Goal: Task Accomplishment & Management: Complete application form

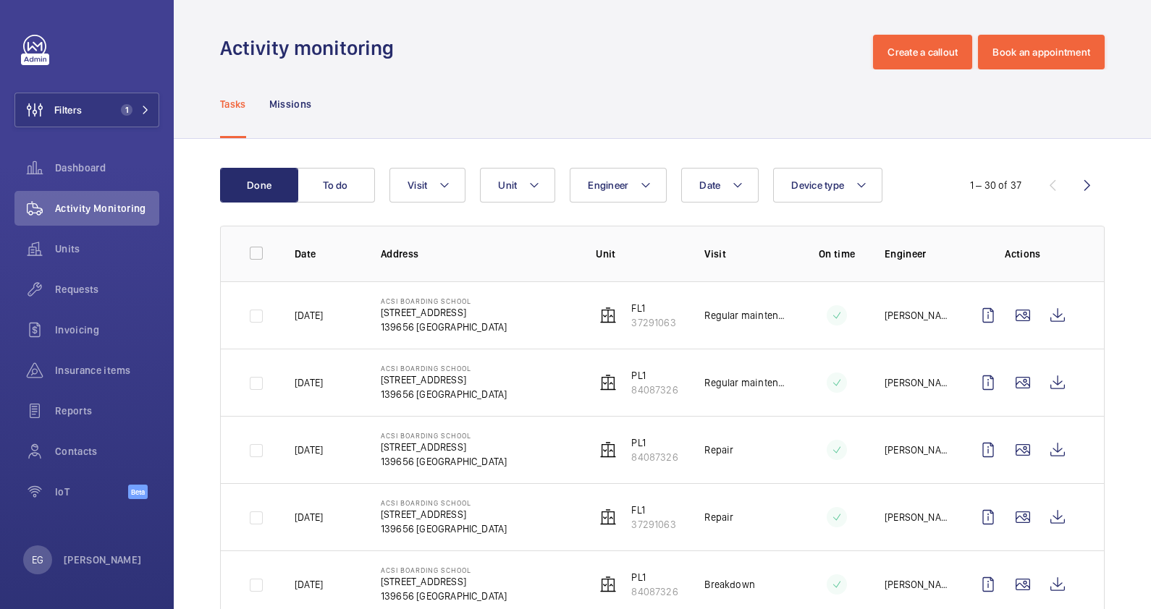
scroll to position [271, 0]
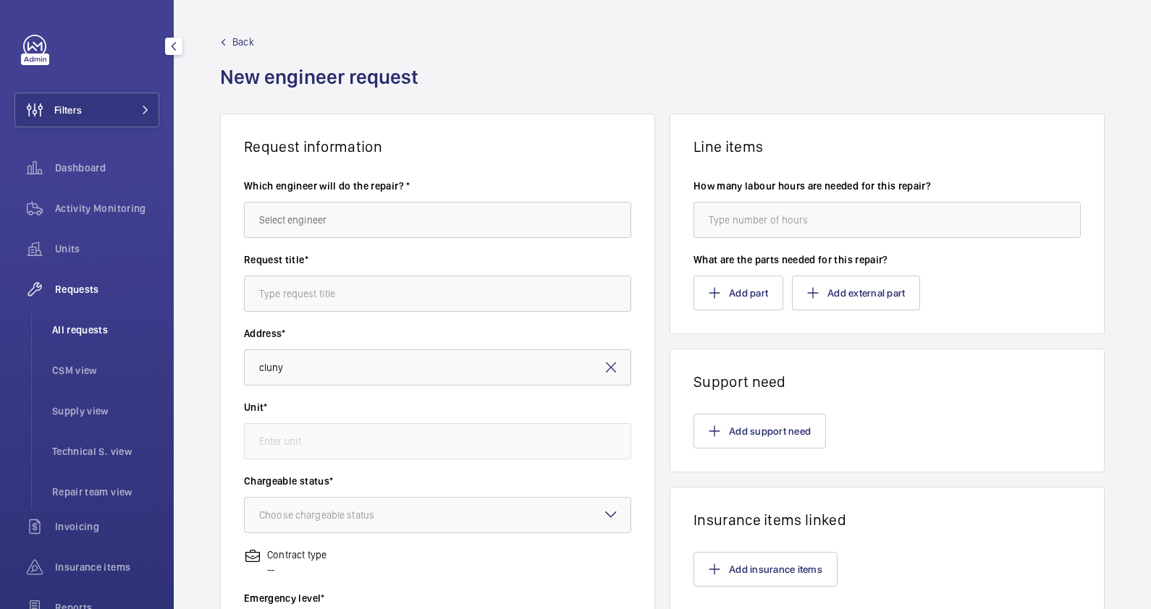
click at [99, 329] on span "All requests" at bounding box center [105, 330] width 107 height 14
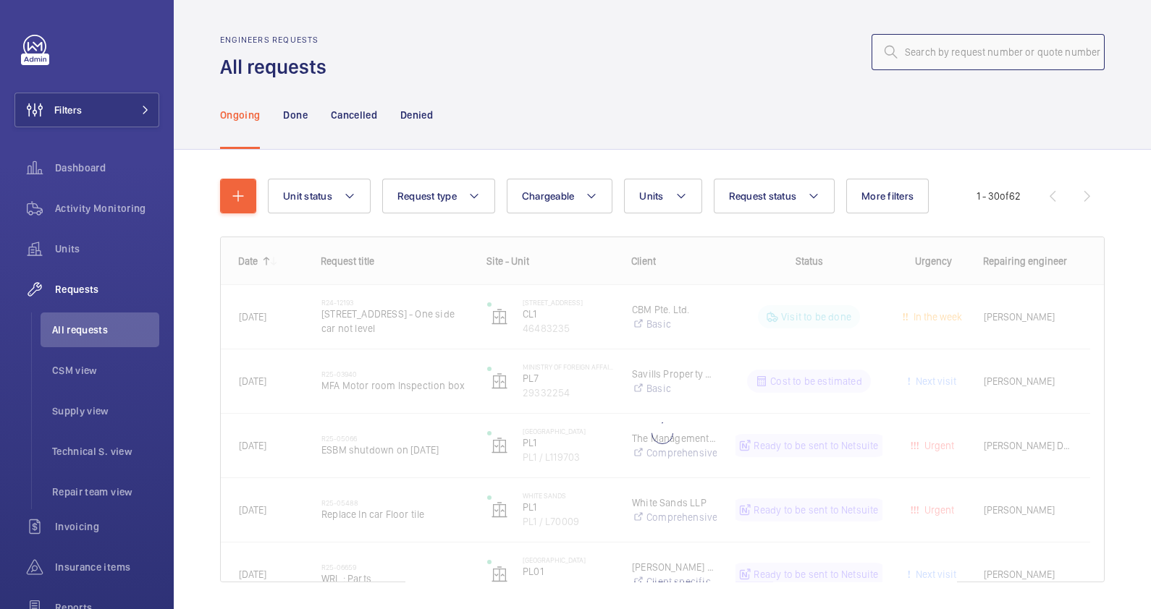
click at [960, 52] on input "text" at bounding box center [987, 52] width 233 height 36
paste input "R25-11025"
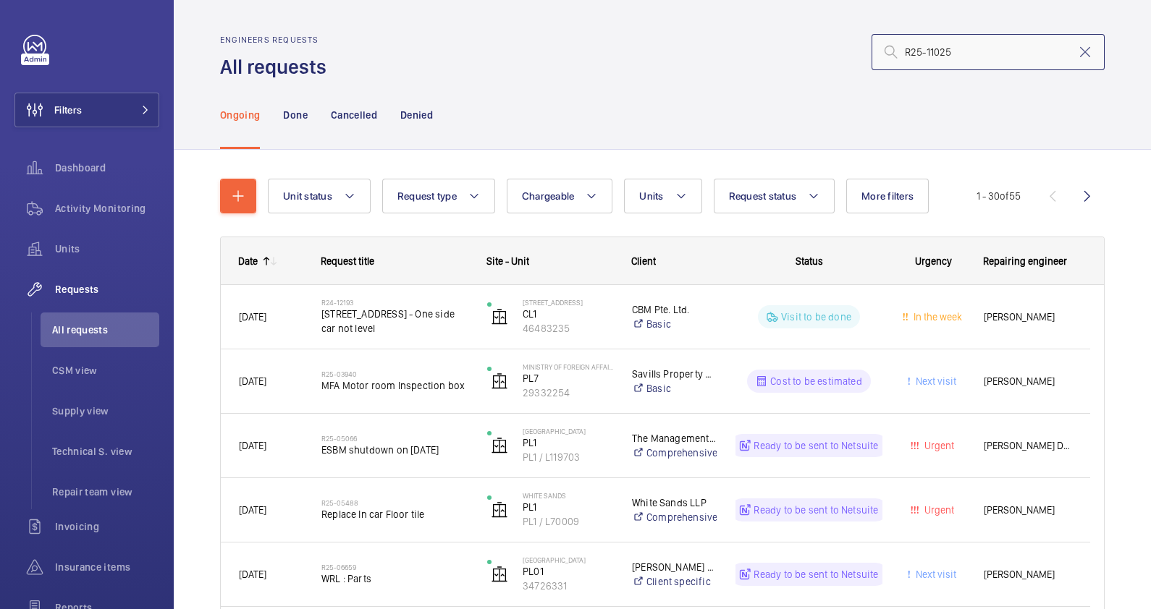
type input "R25-11025"
click at [715, 119] on div "Ongoing Done Cancelled Denied" at bounding box center [662, 114] width 884 height 69
click at [981, 52] on input "R25-11025" at bounding box center [987, 52] width 233 height 36
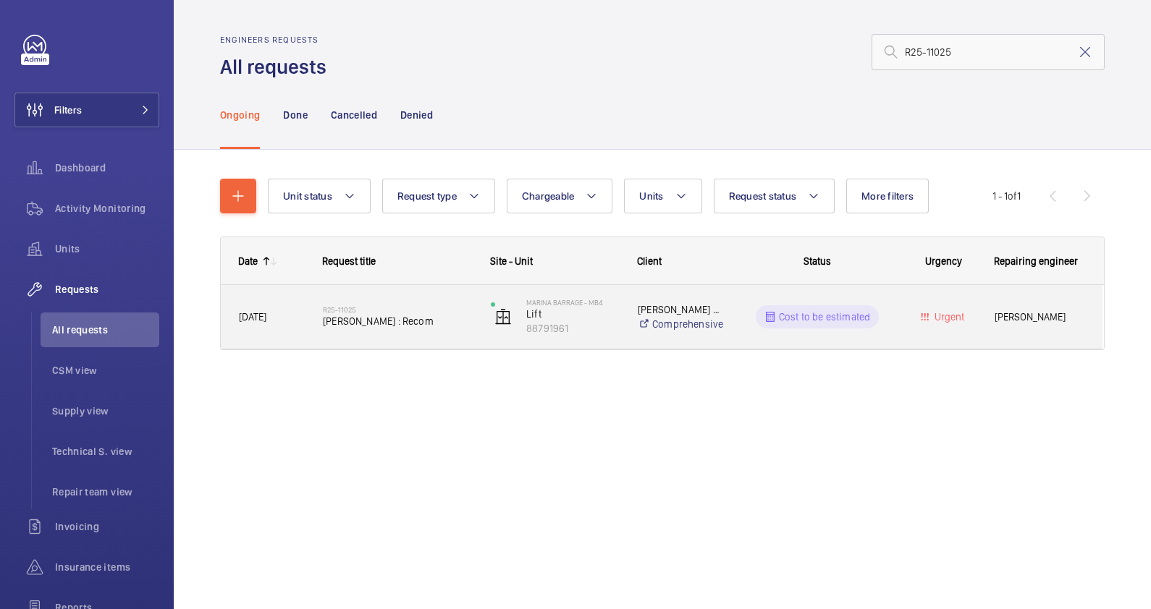
click at [372, 321] on span "[PERSON_NAME] : Recom" at bounding box center [397, 321] width 149 height 14
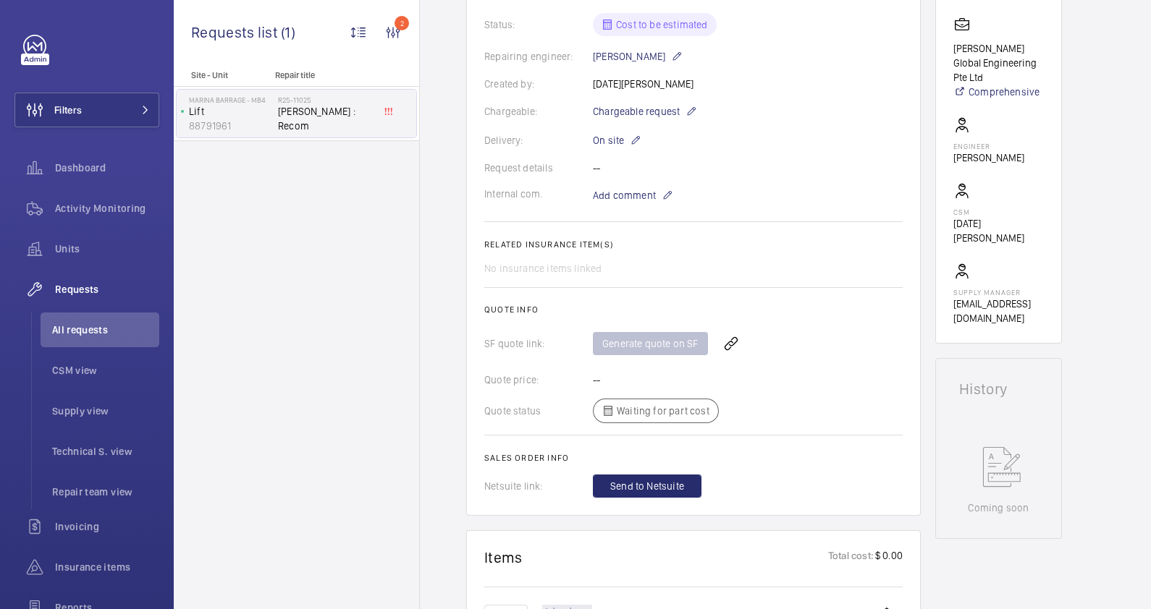
scroll to position [330, 0]
click at [586, 487] on div "Netsuite link: Send to Netsuite" at bounding box center [693, 487] width 418 height 23
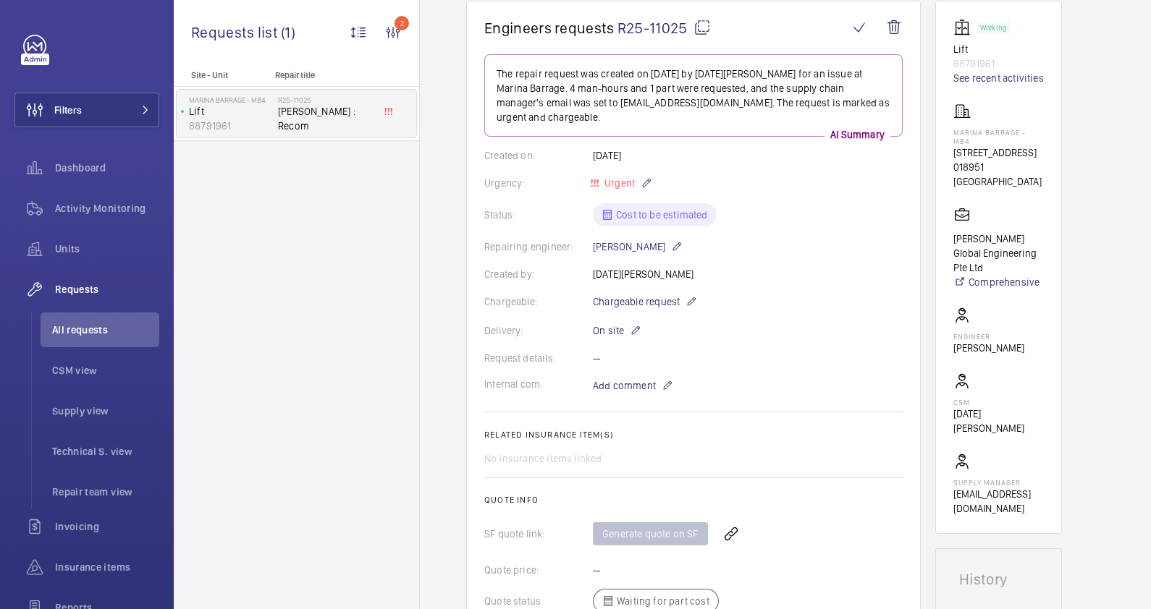
scroll to position [149, 0]
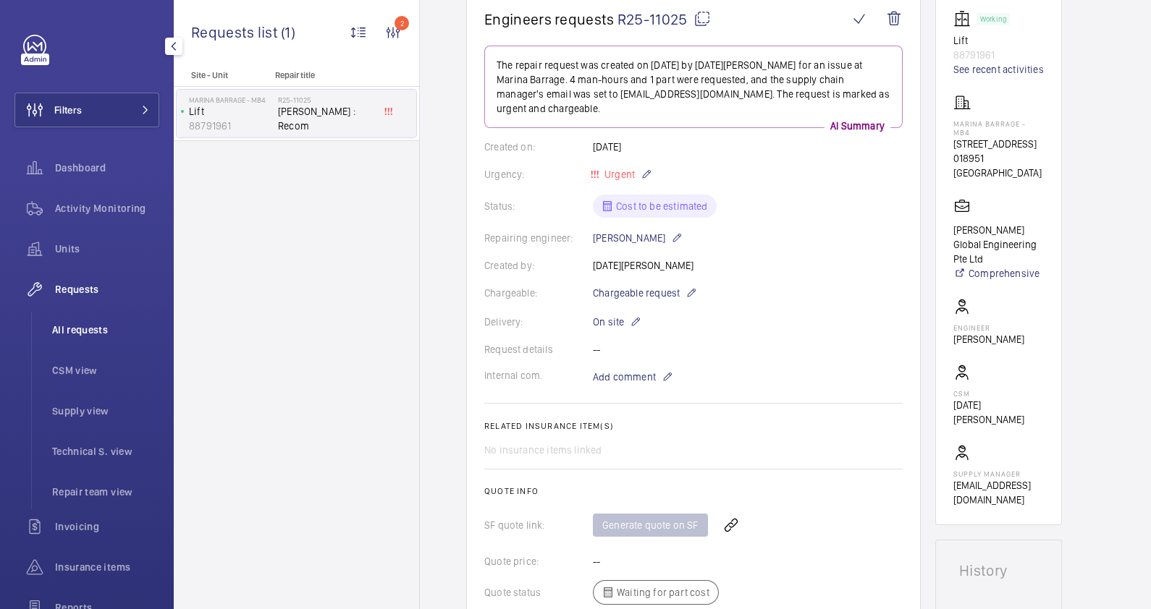
click at [74, 336] on span "All requests" at bounding box center [105, 330] width 107 height 14
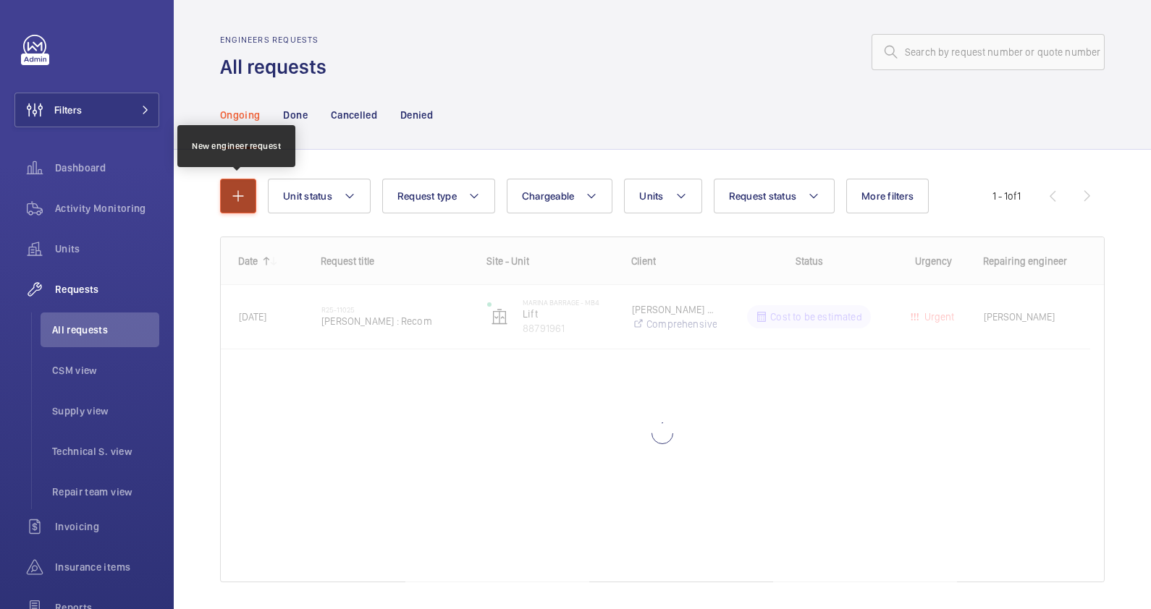
click at [239, 192] on mat-icon "button" at bounding box center [237, 195] width 17 height 17
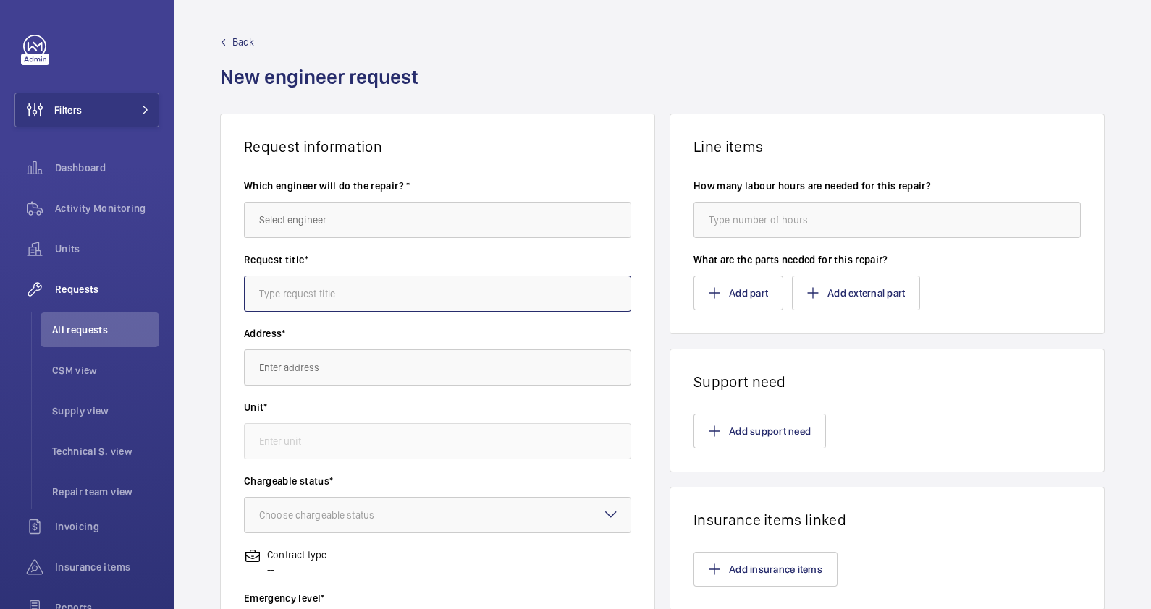
click at [402, 297] on input "text" at bounding box center [437, 294] width 387 height 36
paste input "Repair Car Panel PL2"
type input "Repair Car Panel PL2"
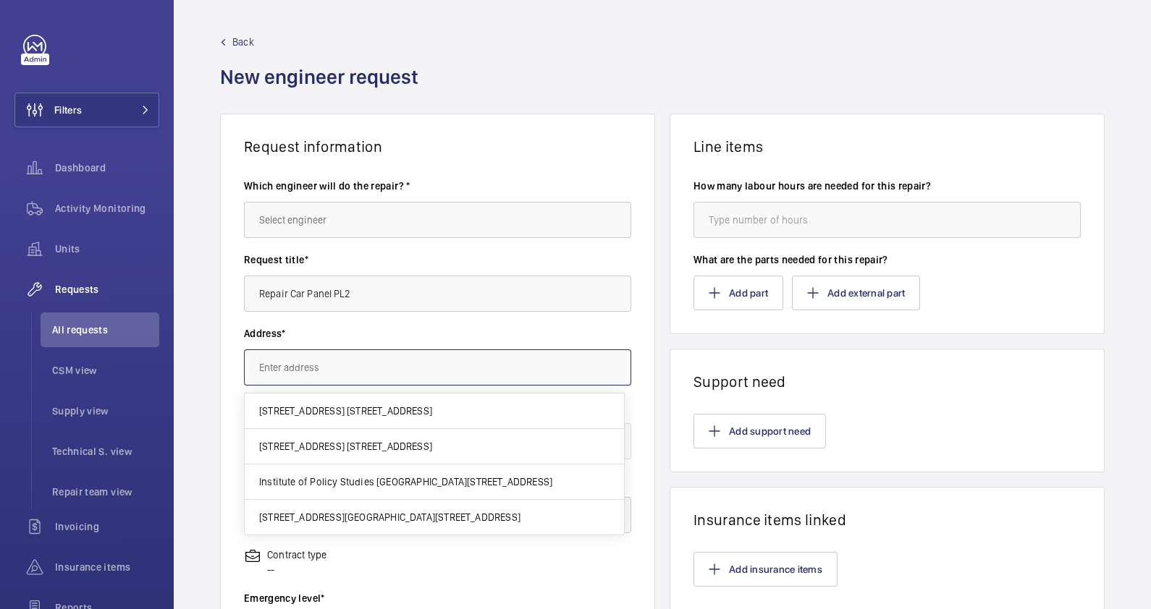
click at [350, 369] on input "text" at bounding box center [437, 368] width 387 height 36
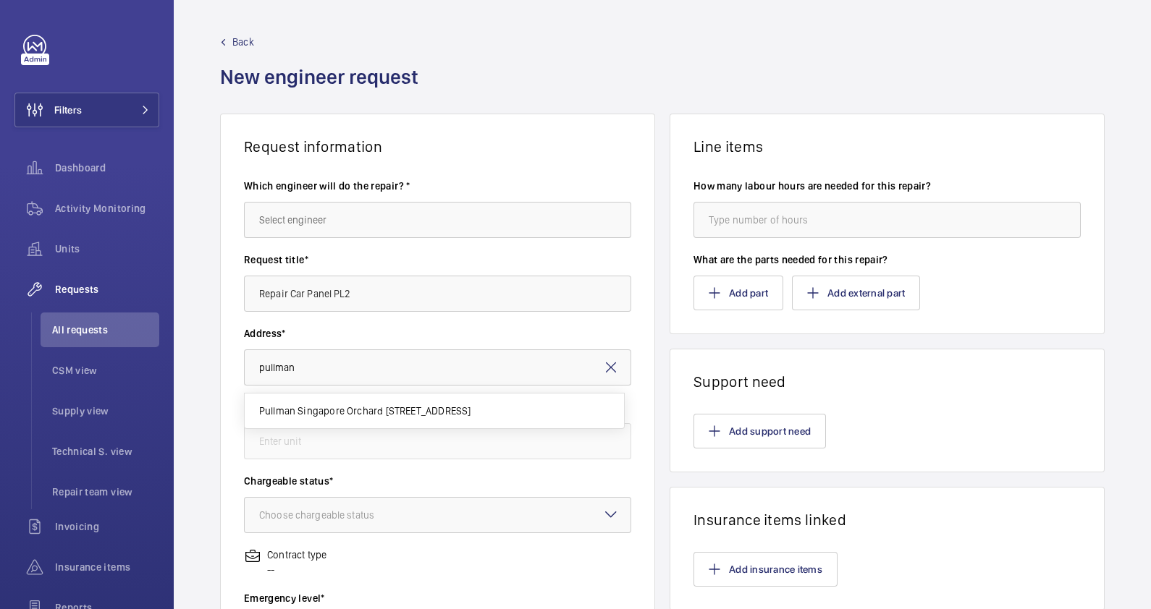
click at [365, 414] on span "Pullman Singapore Orchard [STREET_ADDRESS]" at bounding box center [365, 411] width 212 height 14
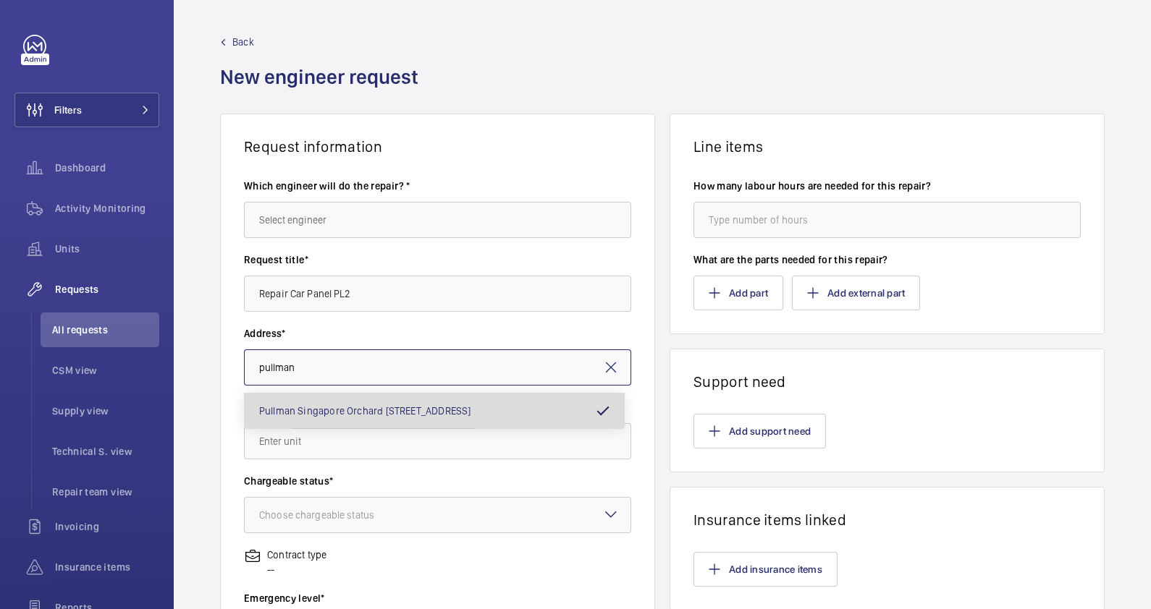
type input "Pullman Singapore Orchard [STREET_ADDRESS]"
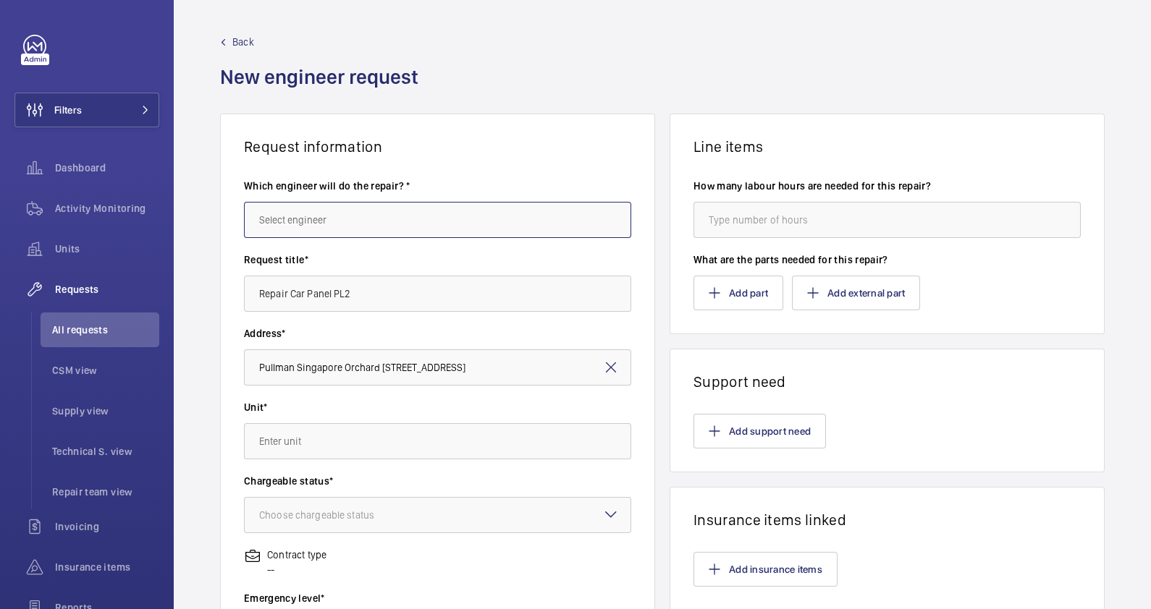
click at [334, 211] on input "text" at bounding box center [437, 220] width 387 height 36
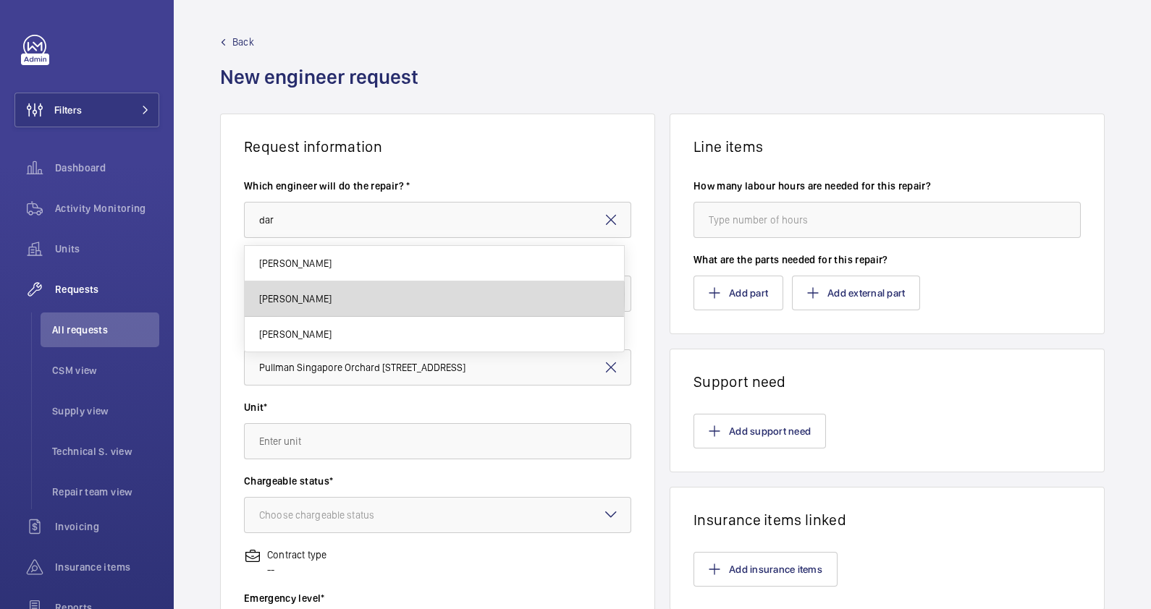
click at [358, 295] on mat-option "[PERSON_NAME]" at bounding box center [434, 299] width 379 height 35
type input "[PERSON_NAME]"
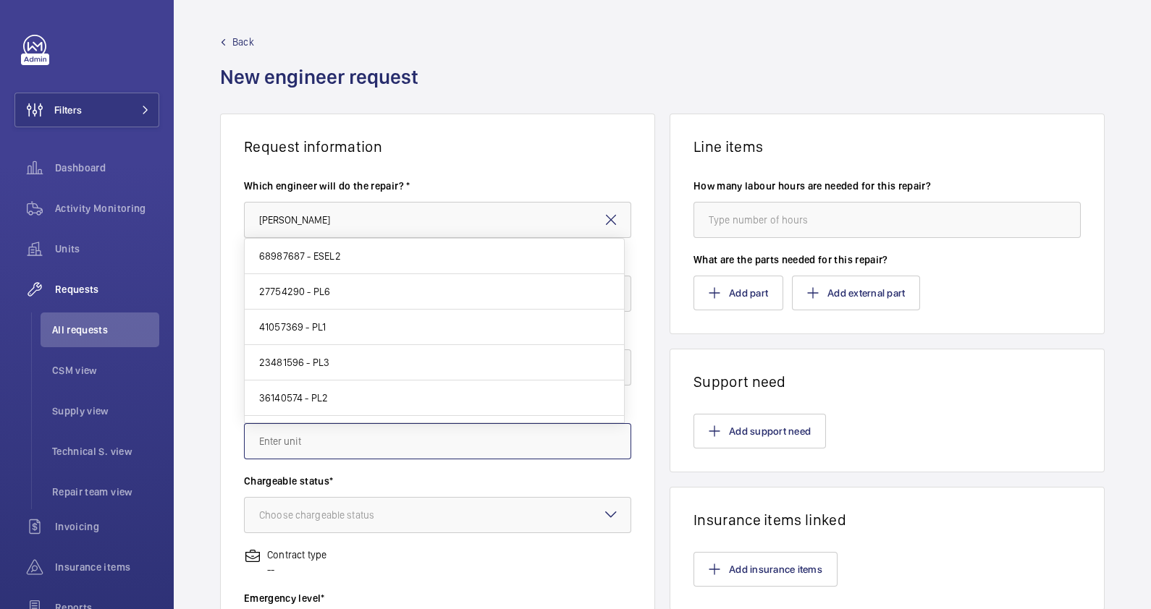
click at [401, 428] on input "text" at bounding box center [437, 441] width 387 height 36
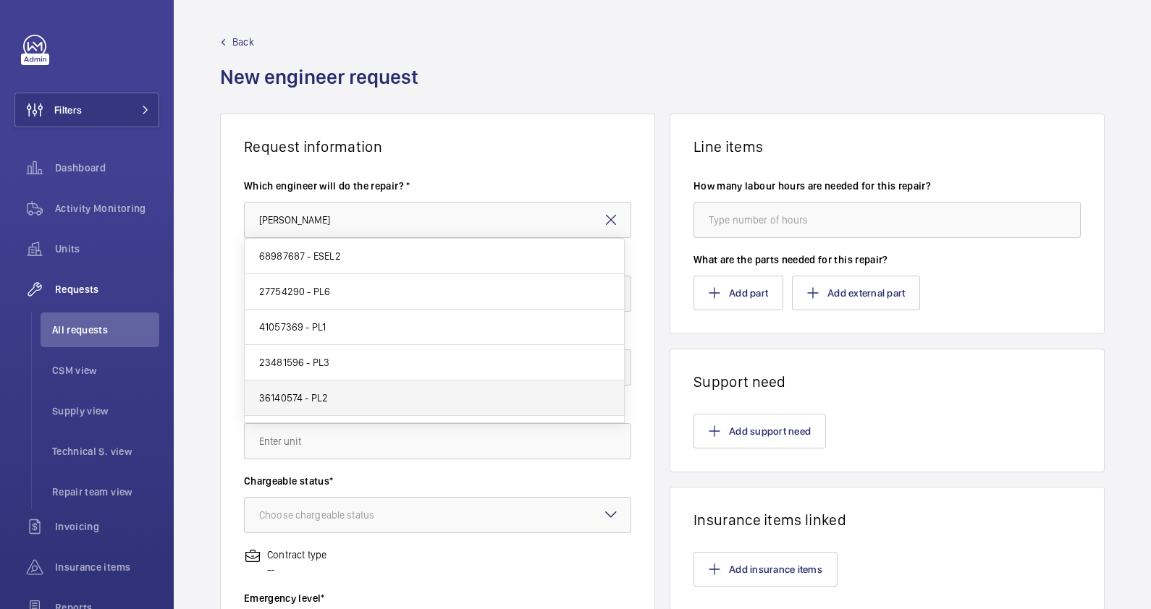
click at [363, 405] on mat-option "36140574 - PL2" at bounding box center [434, 398] width 379 height 35
type input "36140574 - PL2"
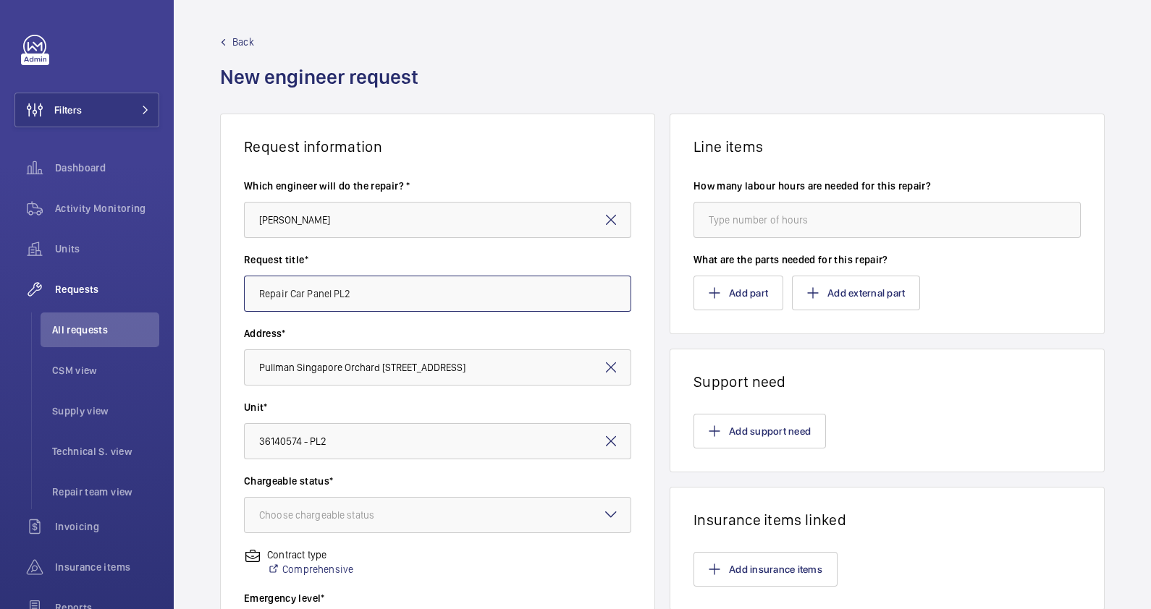
click at [256, 290] on input "Repair Car Panel PL2" at bounding box center [437, 294] width 387 height 36
click at [373, 295] on input "Pullman Repair Car Panel PL2" at bounding box center [437, 294] width 387 height 36
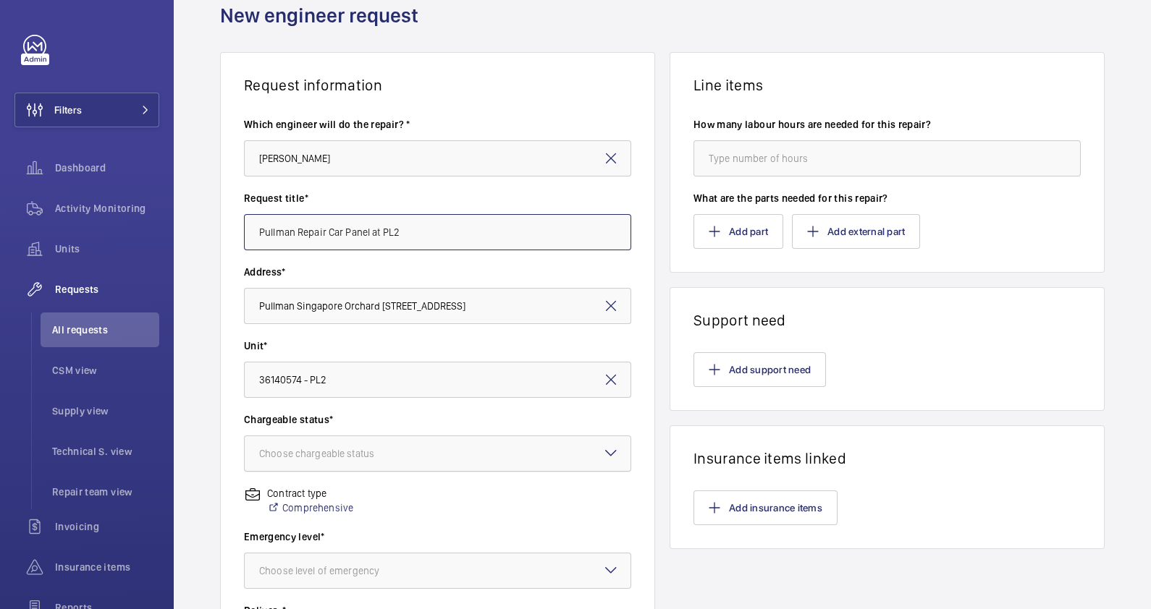
scroll to position [90, 0]
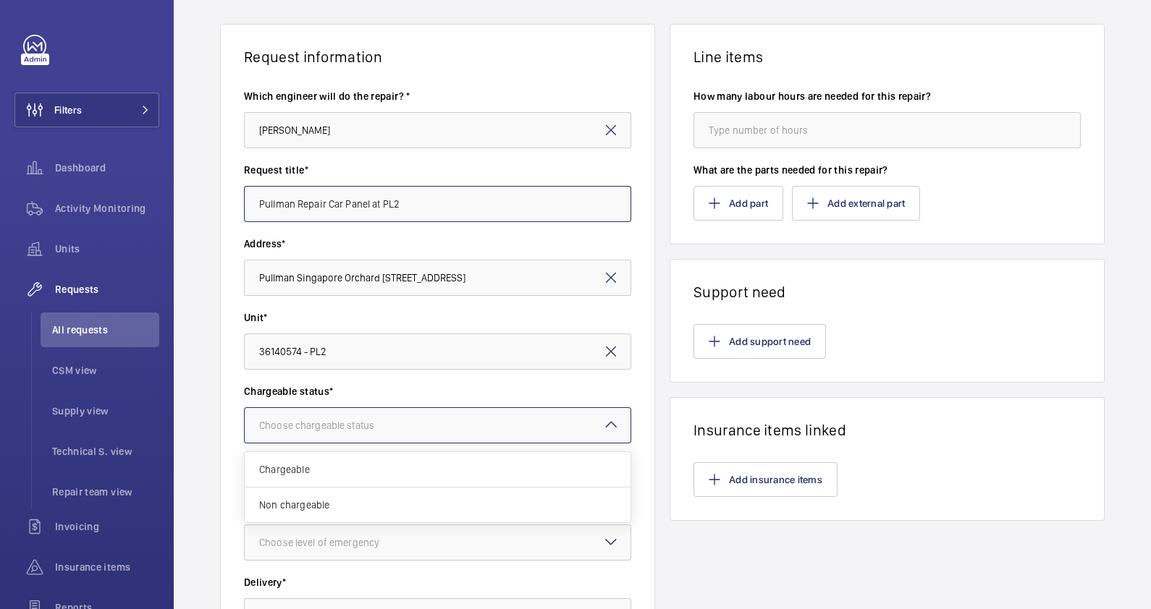
click at [357, 416] on div at bounding box center [438, 425] width 386 height 35
click at [331, 470] on span "Chargeable" at bounding box center [437, 469] width 357 height 14
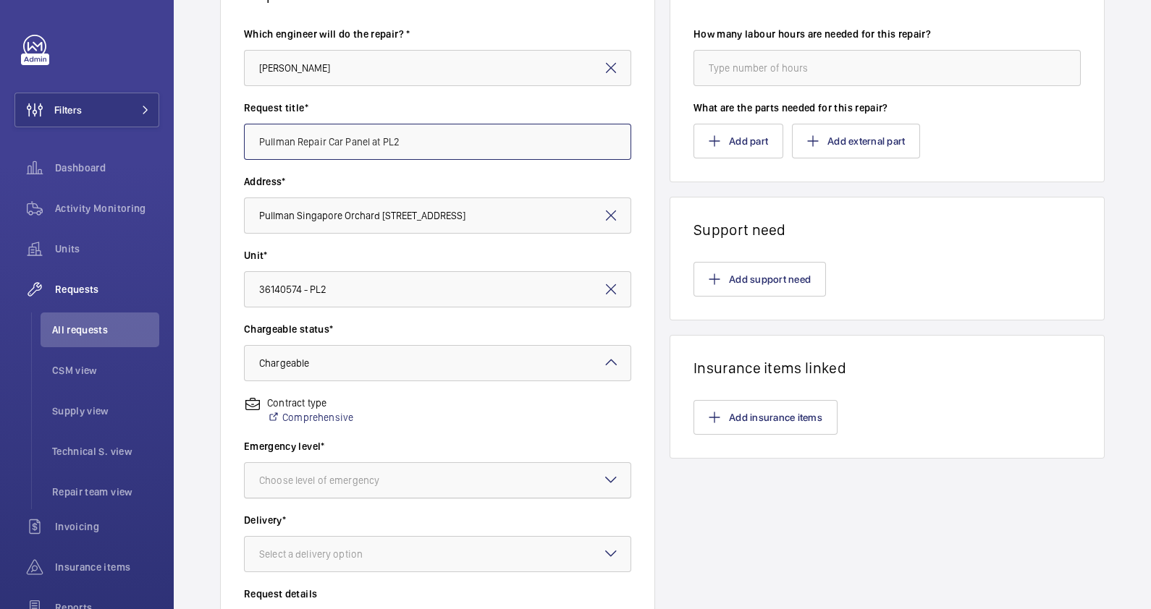
scroll to position [180, 0]
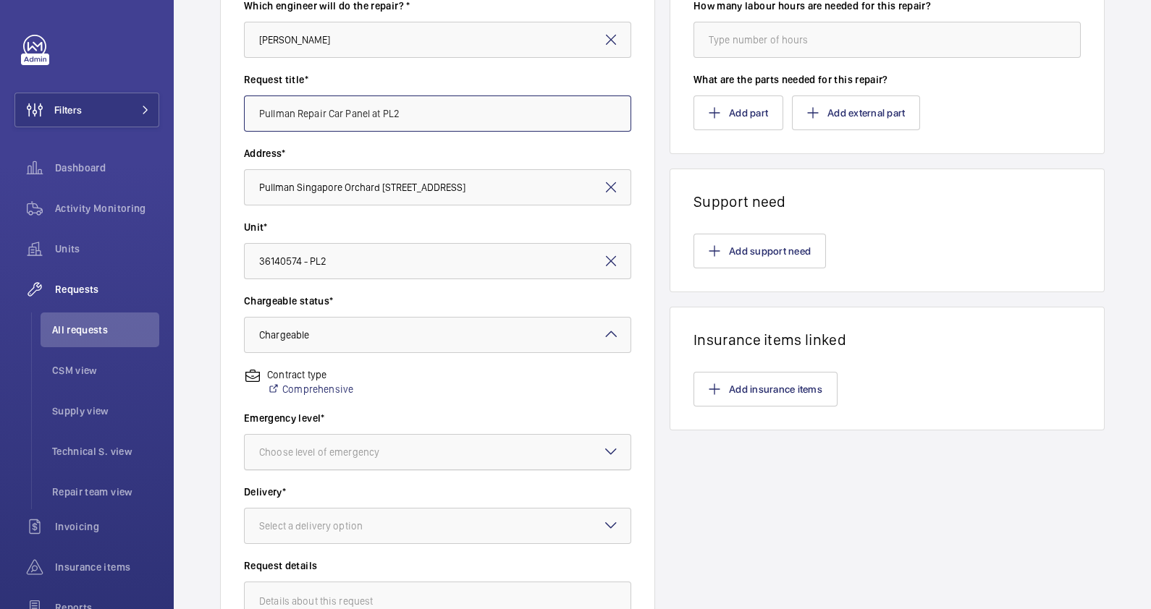
click at [339, 450] on div "Choose level of emergency" at bounding box center [337, 452] width 156 height 14
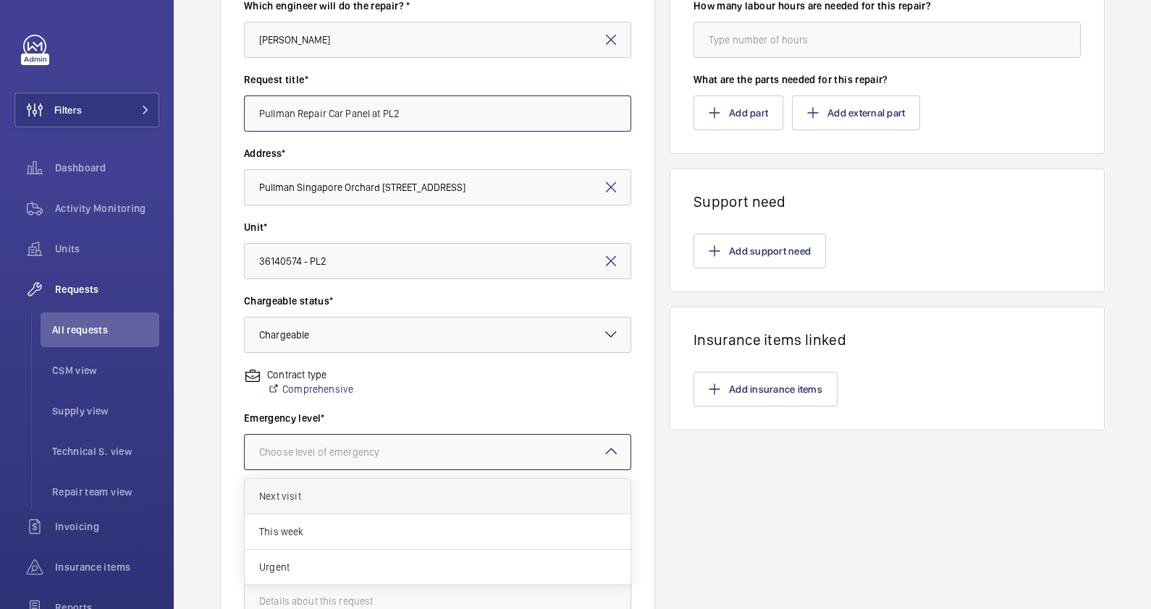
click at [326, 496] on span "Next visit" at bounding box center [437, 496] width 357 height 14
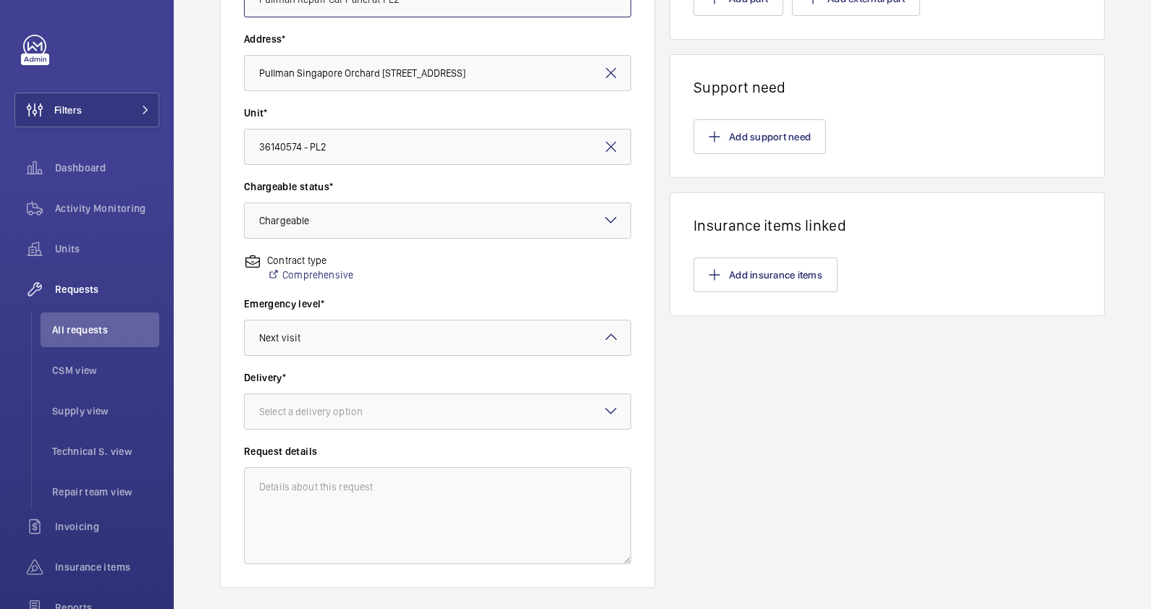
scroll to position [376, 0]
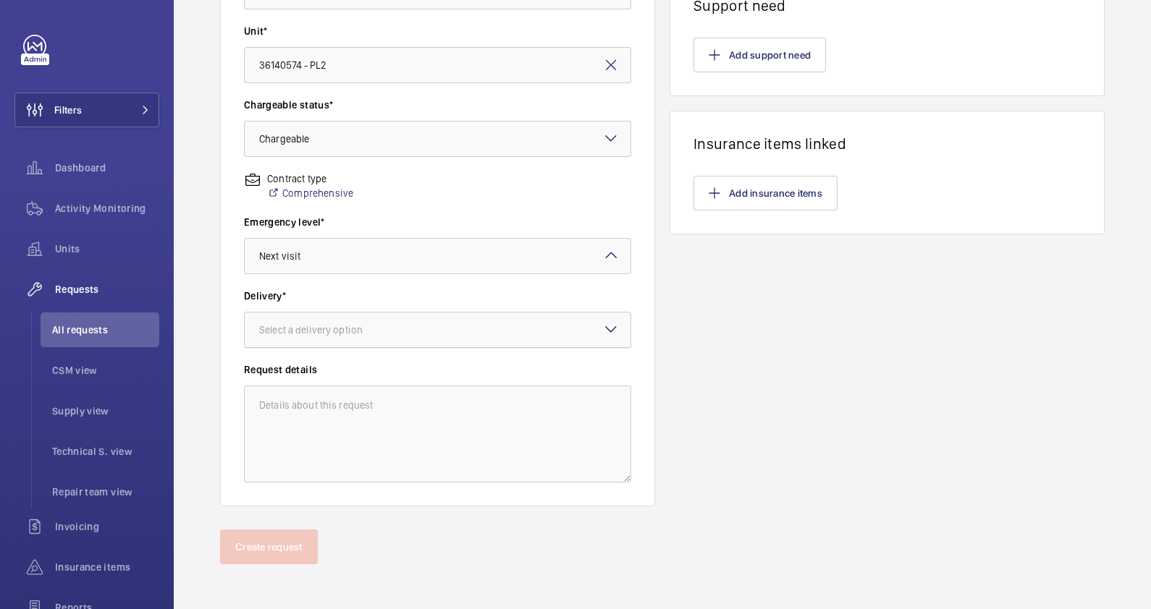
click at [327, 326] on div "Select a delivery option" at bounding box center [329, 330] width 140 height 14
click at [324, 400] on div "On site" at bounding box center [438, 409] width 386 height 35
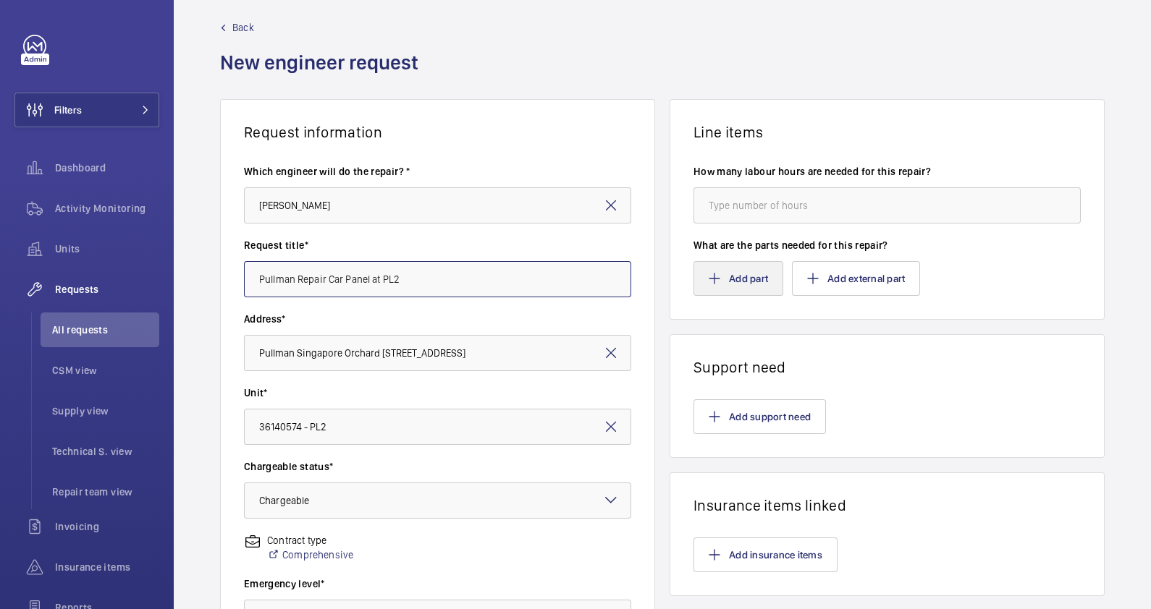
type input "Pullman Repair Car Panel at PL2"
click at [728, 264] on button "Add part" at bounding box center [738, 278] width 90 height 35
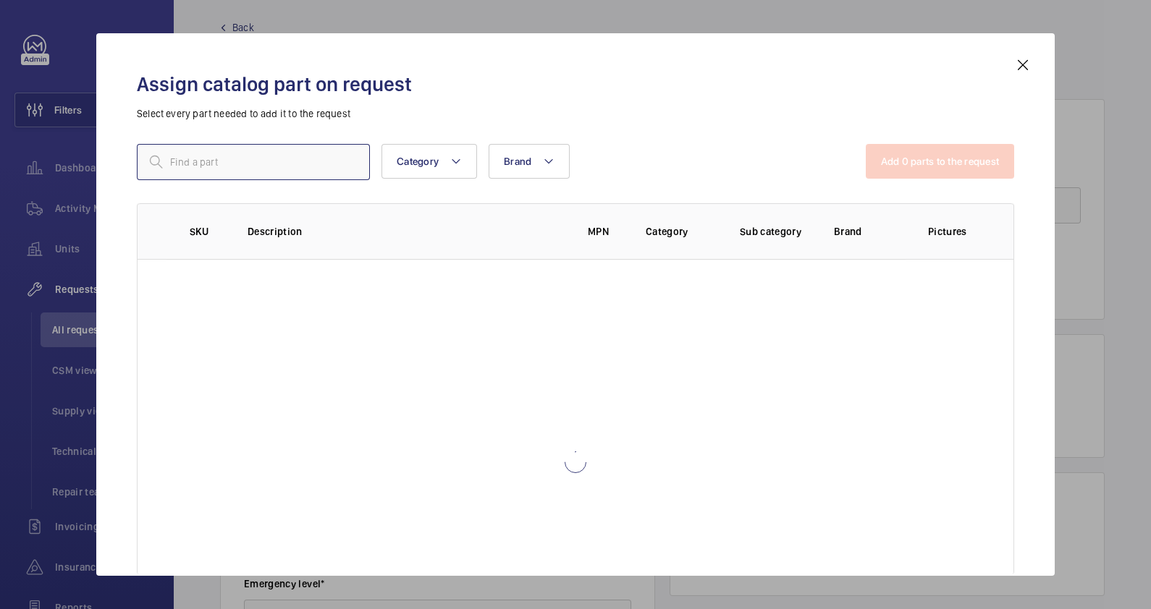
click at [253, 161] on input "text" at bounding box center [253, 162] width 233 height 36
type input "repair"
click at [329, 270] on p "SERVICES REPAIR" at bounding box center [305, 274] width 75 height 14
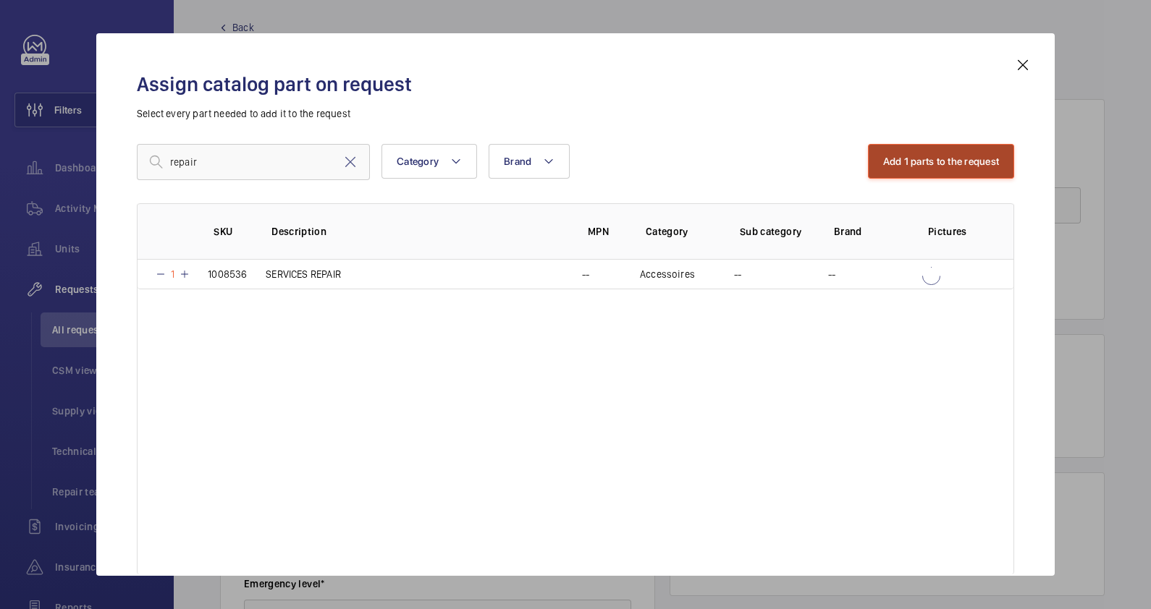
click at [945, 163] on button "Add 1 parts to the request" at bounding box center [941, 161] width 147 height 35
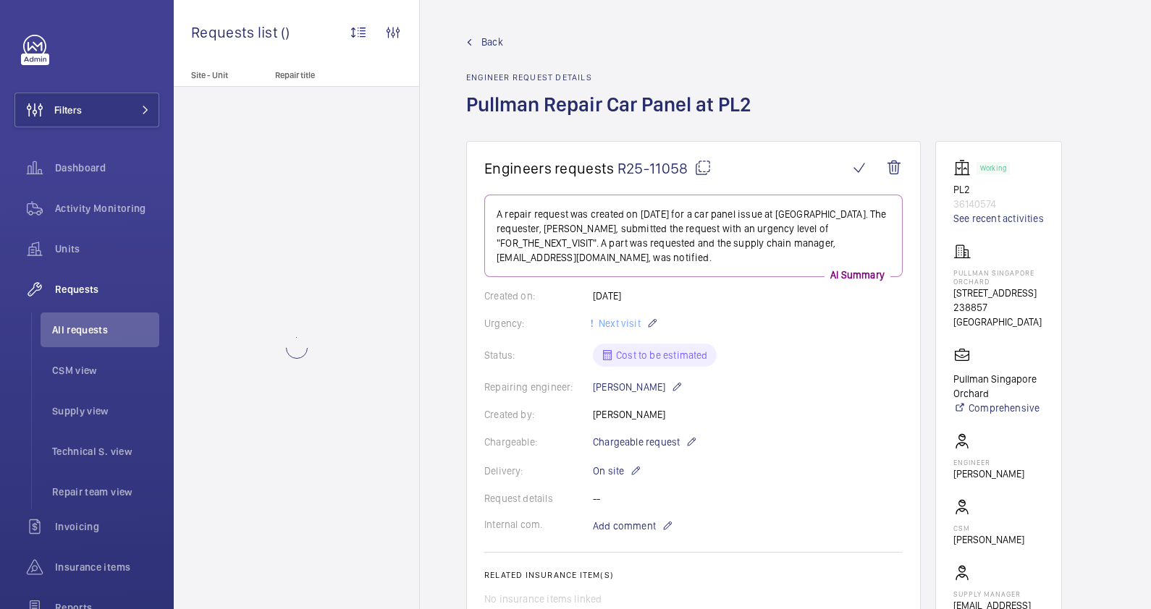
scroll to position [496, 0]
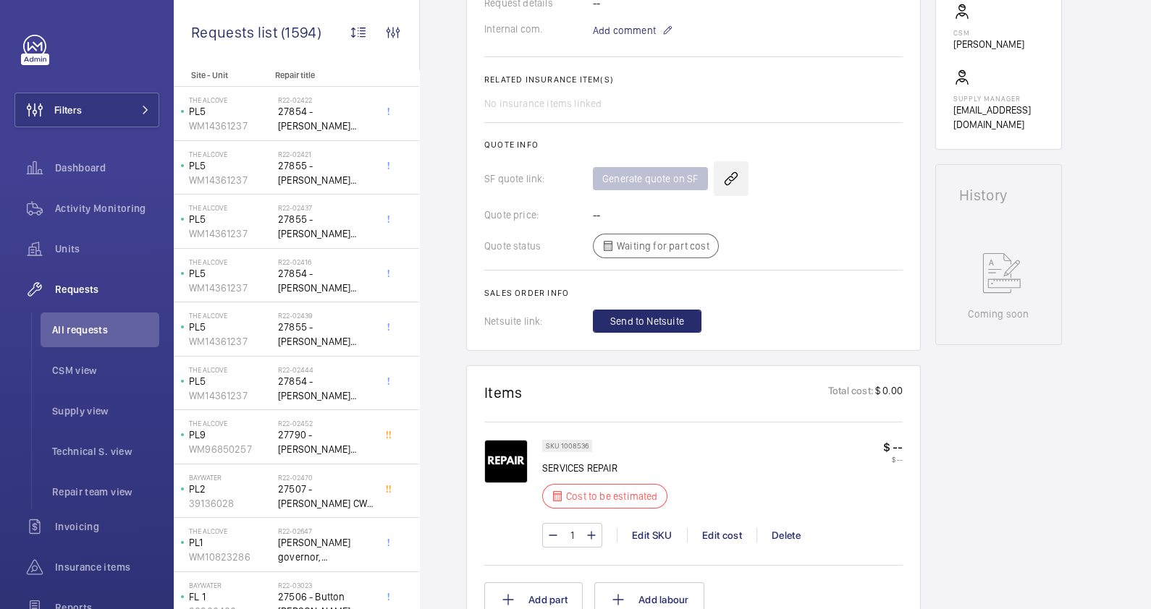
click at [725, 179] on wm-front-icon-button at bounding box center [731, 178] width 35 height 35
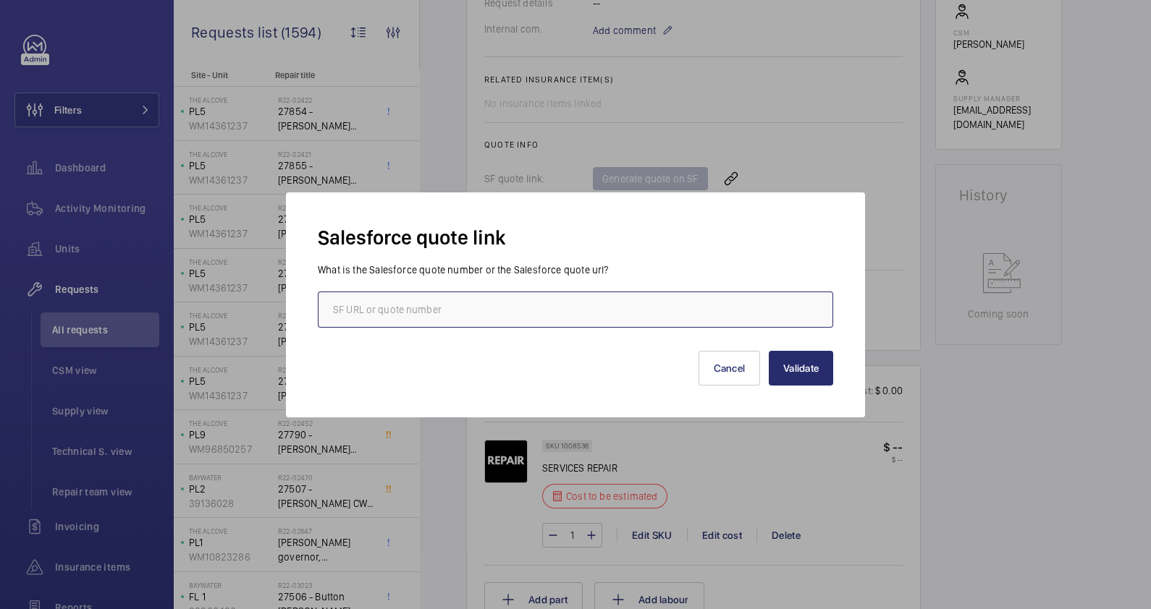
click at [510, 313] on input "text" at bounding box center [575, 310] width 515 height 36
paste input "[URL][DOMAIN_NAME]"
type input "[URL][DOMAIN_NAME]"
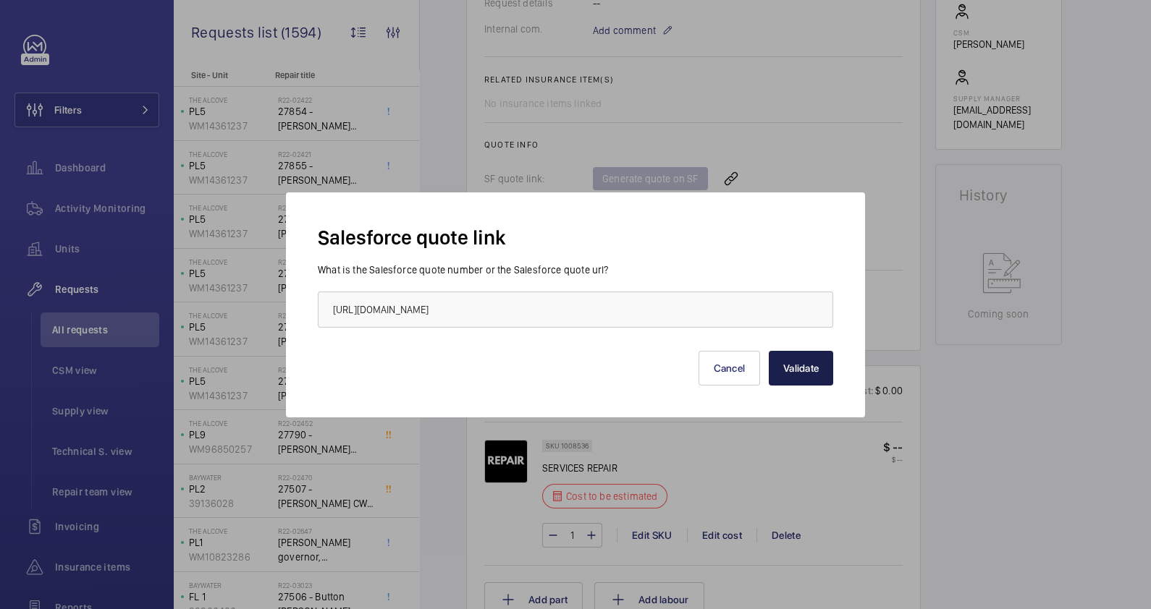
click at [787, 368] on button "Validate" at bounding box center [801, 368] width 64 height 35
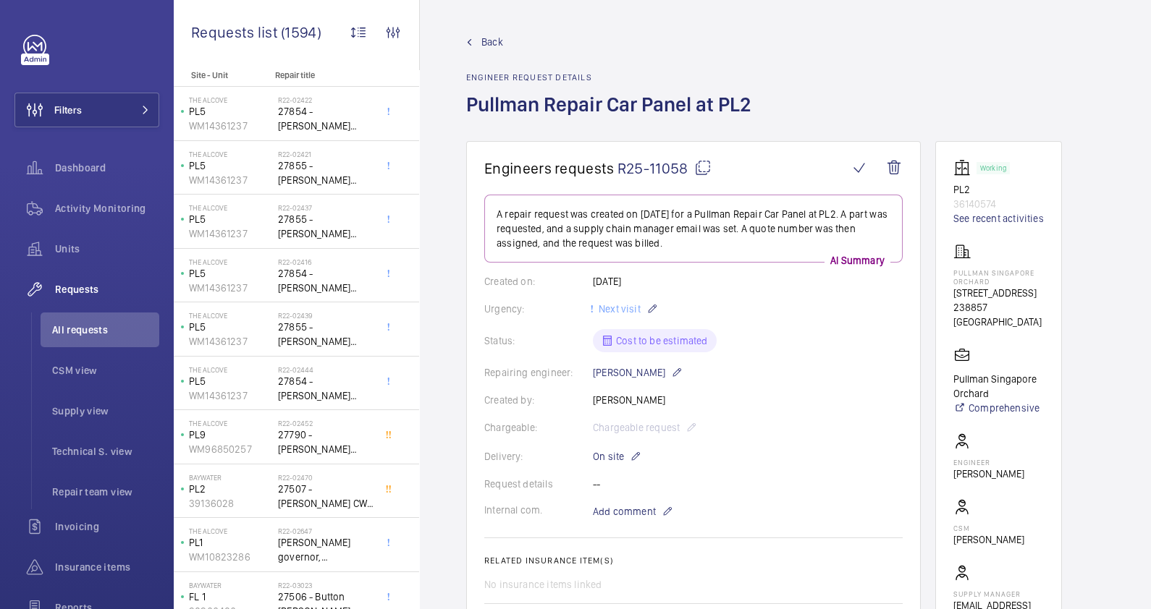
click at [697, 172] on mat-icon at bounding box center [702, 167] width 17 height 17
click at [83, 329] on span "All requests" at bounding box center [105, 330] width 107 height 14
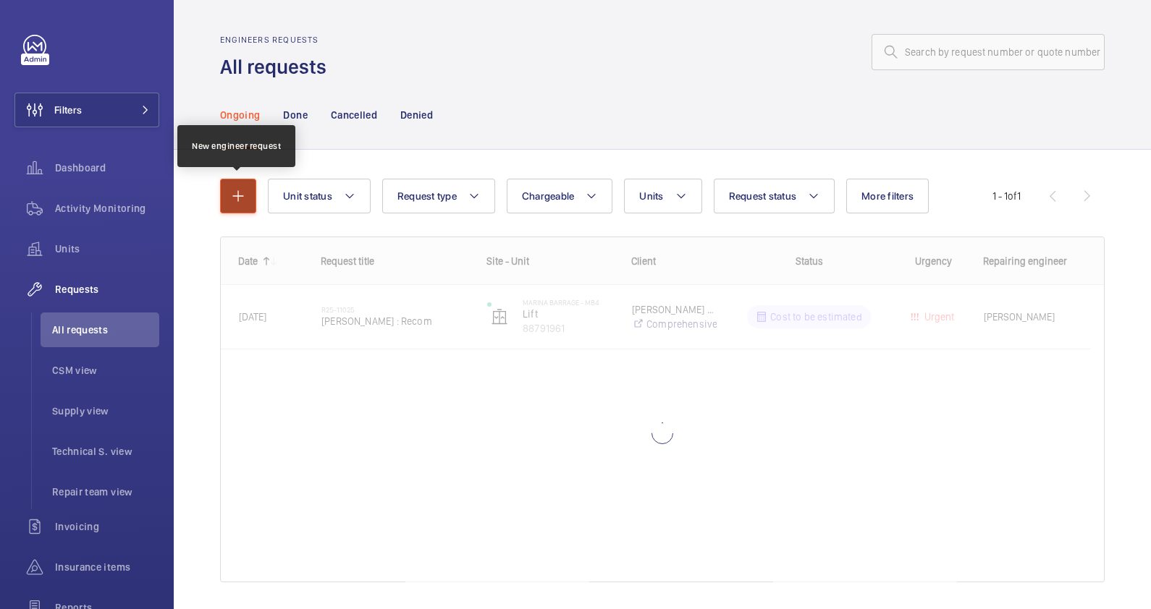
click at [236, 193] on mat-icon "button" at bounding box center [237, 195] width 17 height 17
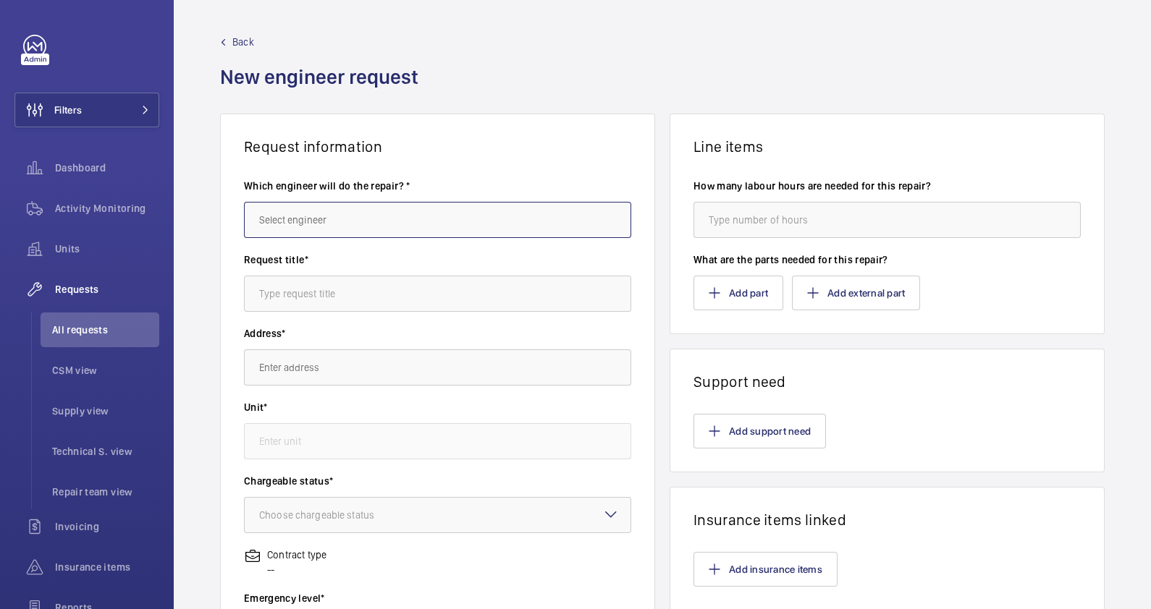
click at [331, 219] on input "text" at bounding box center [437, 220] width 387 height 36
click at [557, 72] on div "Back New engineer request" at bounding box center [662, 74] width 884 height 79
